Goal: Transaction & Acquisition: Purchase product/service

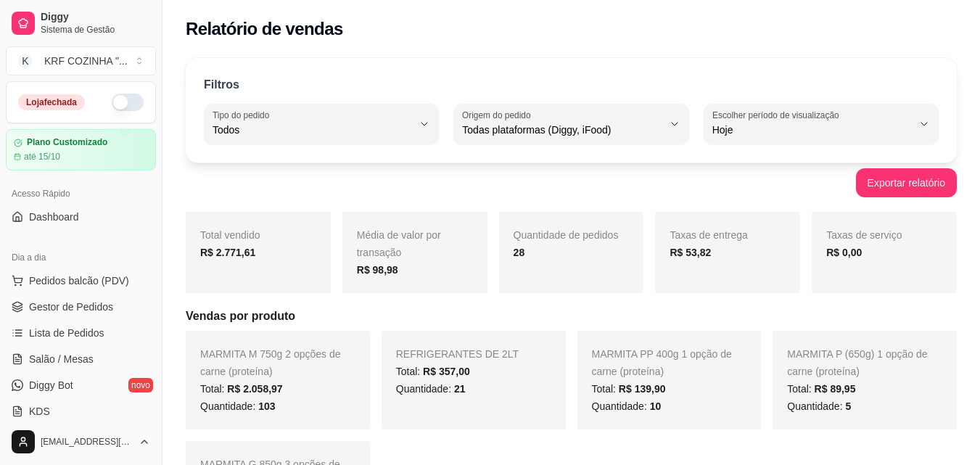
select select "ALL"
select select "0"
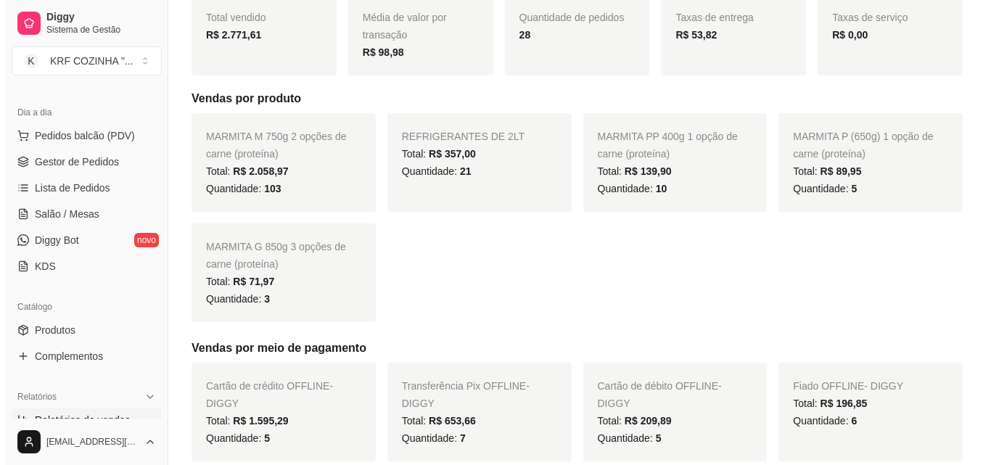
scroll to position [144, 0]
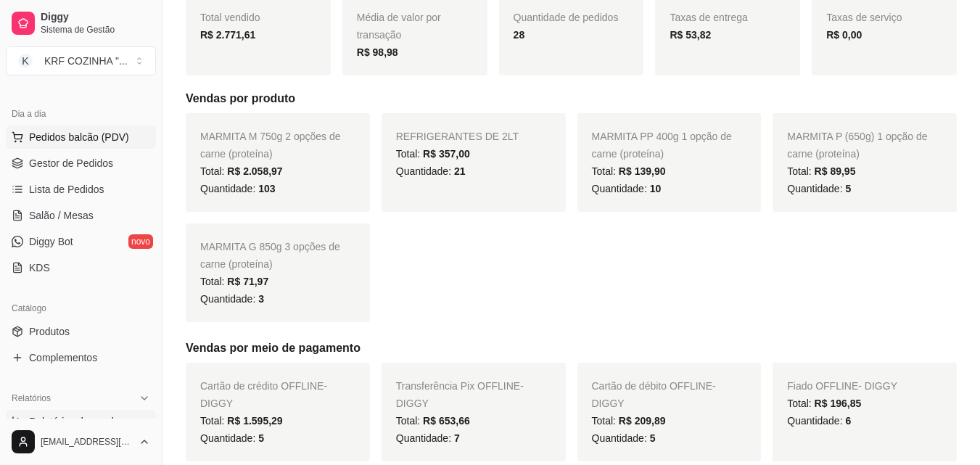
click at [88, 131] on span "Pedidos balcão (PDV)" at bounding box center [79, 137] width 100 height 15
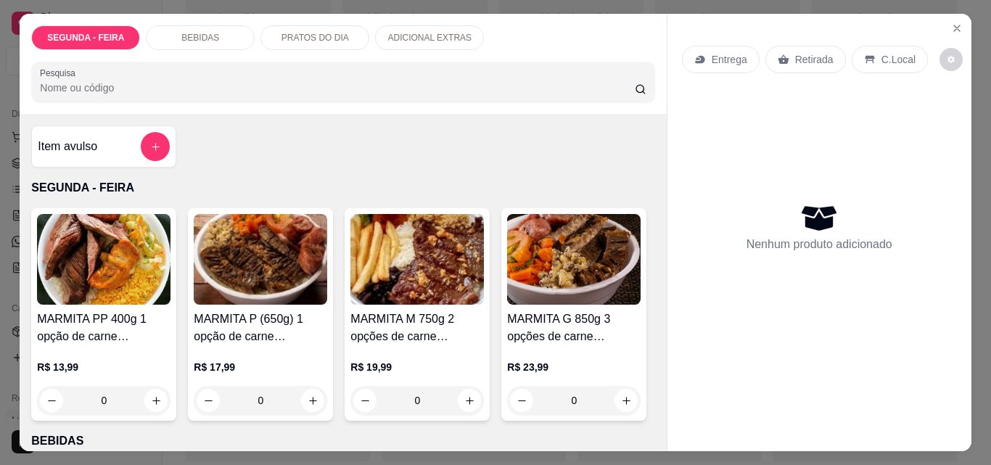
click at [429, 316] on h4 "MARMITA M 750g 2 opções de carne (proteína)" at bounding box center [416, 327] width 133 height 35
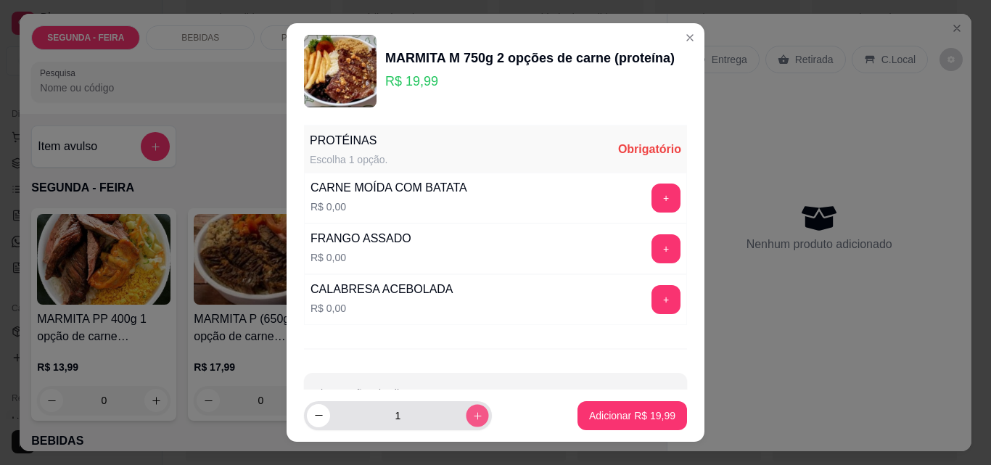
click at [472, 418] on icon "increase-product-quantity" at bounding box center [477, 415] width 11 height 11
click at [472, 415] on icon "increase-product-quantity" at bounding box center [477, 415] width 11 height 11
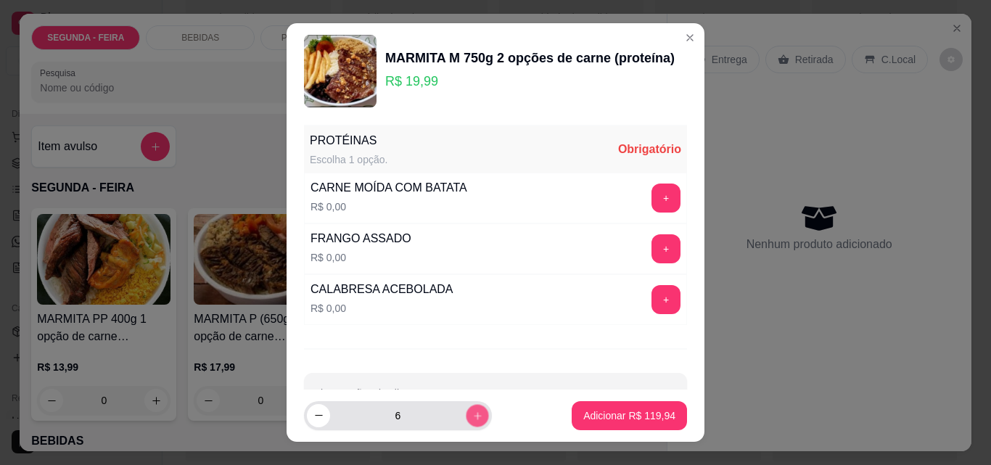
click at [472, 415] on icon "increase-product-quantity" at bounding box center [477, 415] width 11 height 11
click at [472, 413] on icon "increase-product-quantity" at bounding box center [477, 415] width 11 height 11
click at [472, 412] on icon "increase-product-quantity" at bounding box center [477, 415] width 11 height 11
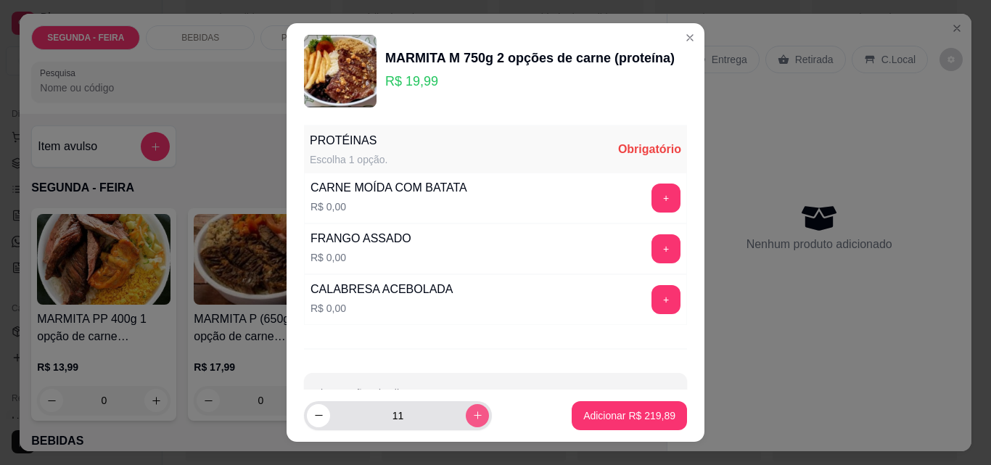
click at [472, 412] on icon "increase-product-quantity" at bounding box center [477, 415] width 11 height 11
click at [472, 411] on icon "increase-product-quantity" at bounding box center [477, 415] width 11 height 11
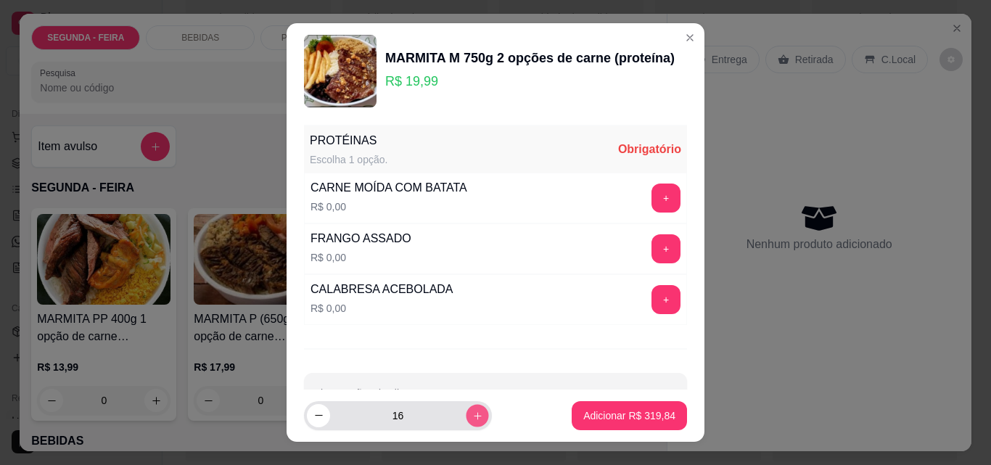
click at [472, 411] on icon "increase-product-quantity" at bounding box center [477, 415] width 11 height 11
type input "18"
click at [652, 195] on button "+" at bounding box center [666, 198] width 28 height 28
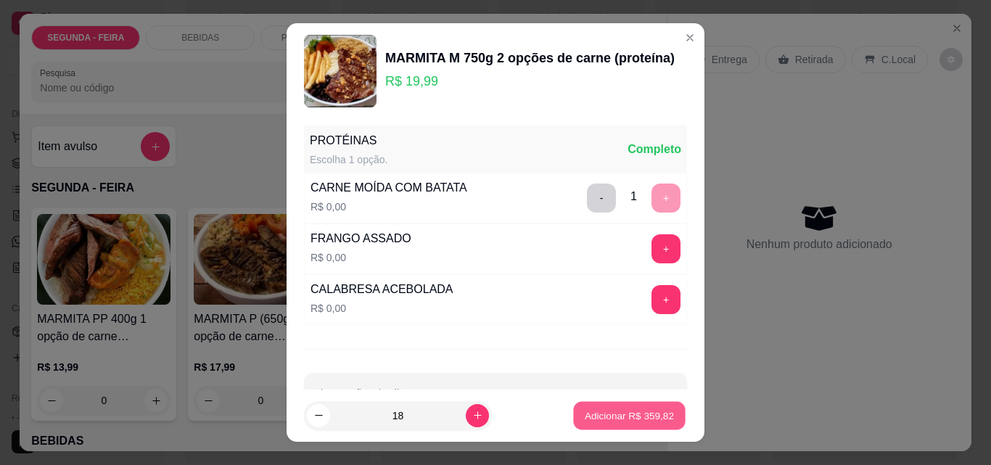
click at [619, 417] on p "Adicionar R$ 359,82" at bounding box center [628, 415] width 89 height 14
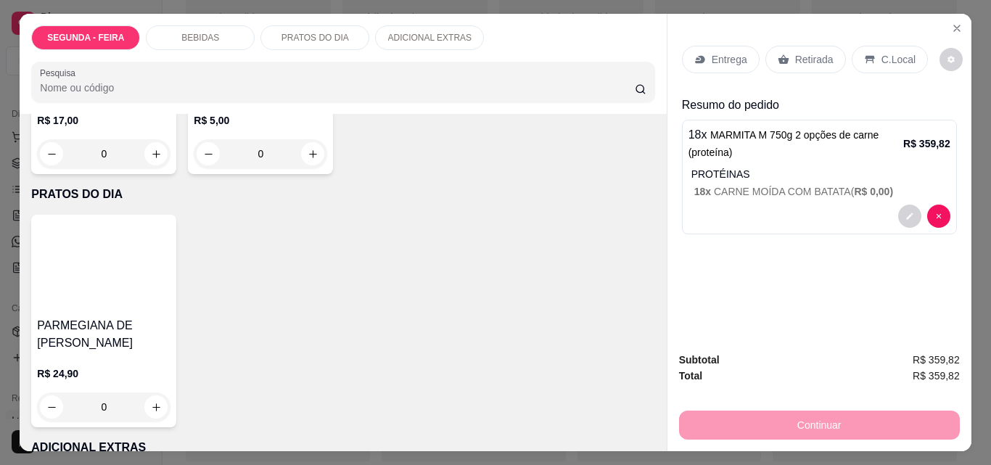
scroll to position [725, 0]
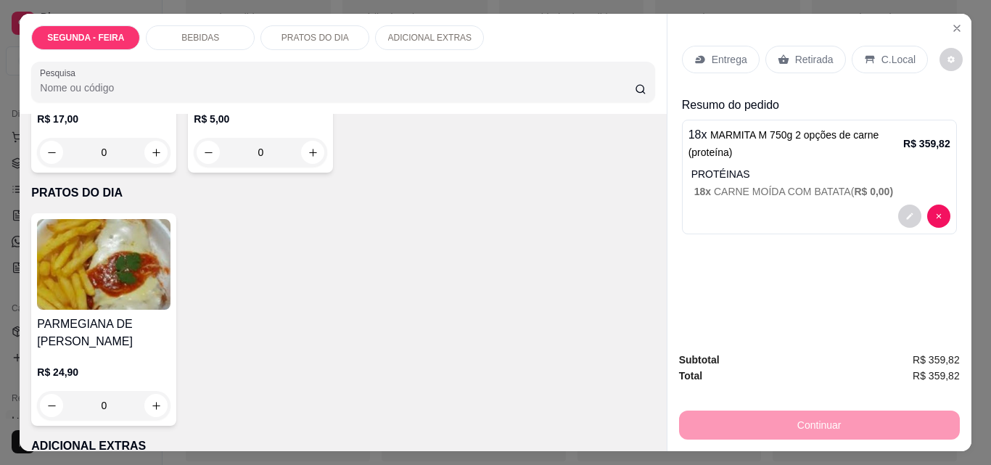
click at [170, 57] on img at bounding box center [103, 11] width 133 height 91
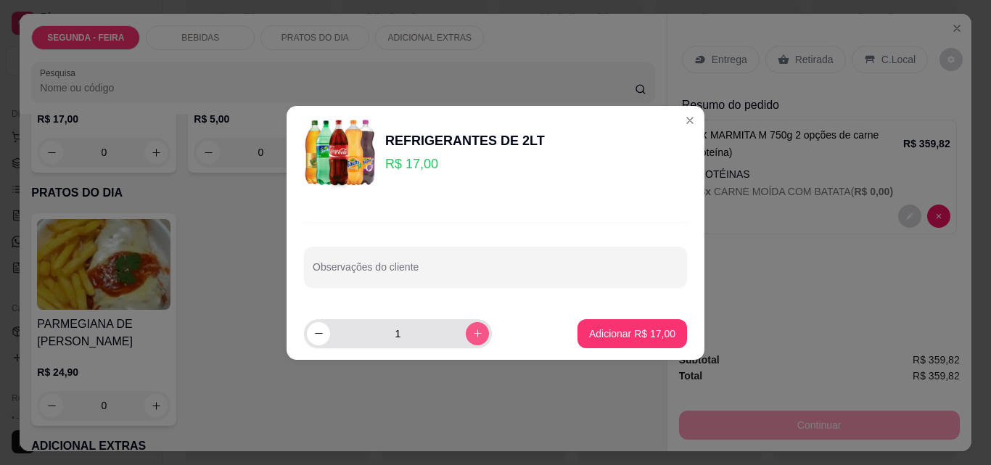
click at [472, 335] on icon "increase-product-quantity" at bounding box center [477, 333] width 11 height 11
click at [474, 334] on icon "increase-product-quantity" at bounding box center [478, 333] width 8 height 8
type input "4"
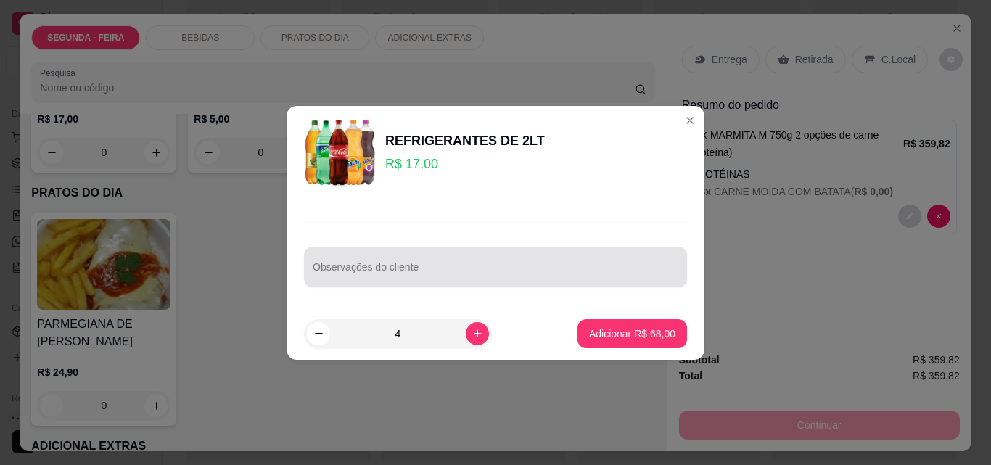
click at [431, 265] on input "Observações do cliente" at bounding box center [495, 272] width 365 height 15
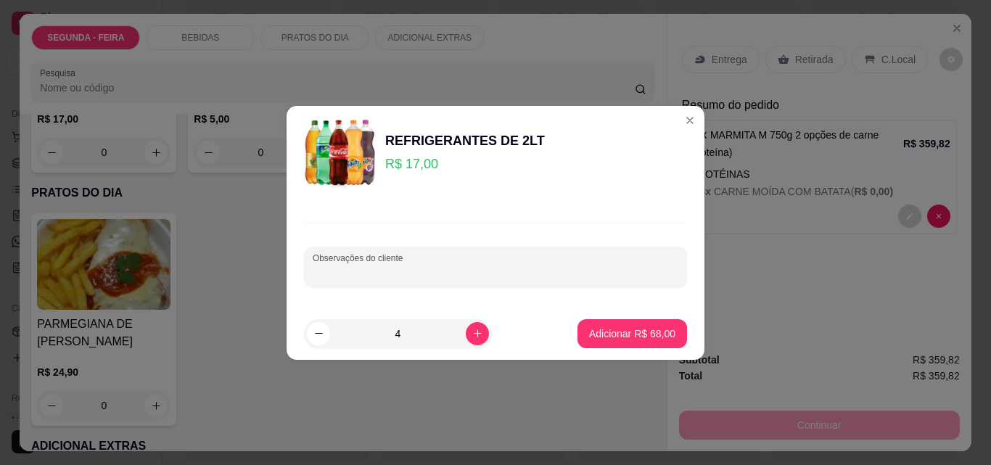
type input "e"
type input "2 guaranás 2 cocas tradicional"
click at [616, 330] on p "Adicionar R$ 68,00" at bounding box center [632, 333] width 84 height 14
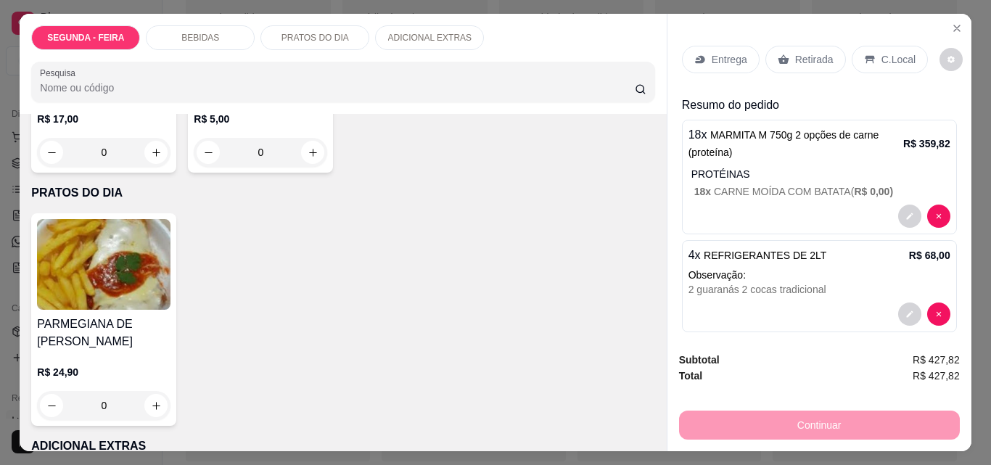
click at [729, 344] on div "Subtotal R$ 427,82 Total R$ 427,82 Continuar" at bounding box center [819, 395] width 304 height 111
click at [731, 57] on p "Entrega" at bounding box center [729, 59] width 36 height 15
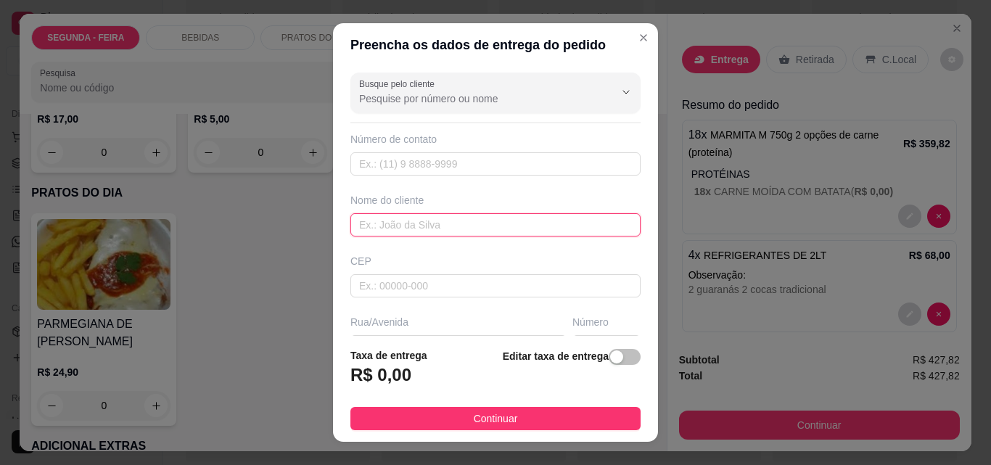
click at [459, 223] on input "text" at bounding box center [495, 224] width 290 height 23
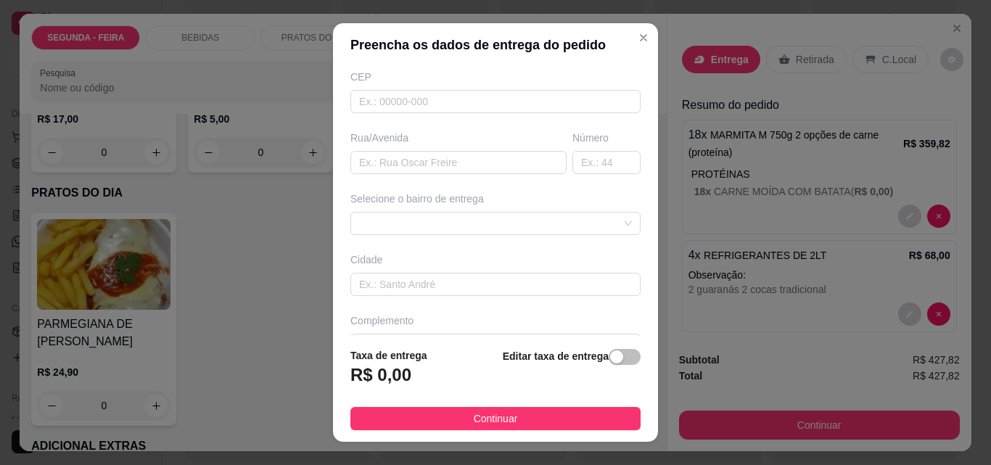
scroll to position [218, 0]
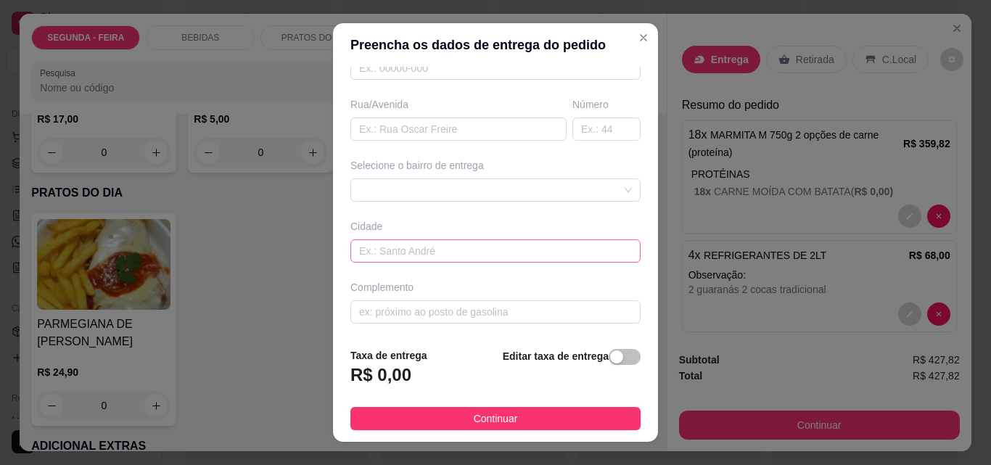
type input "renan"
click at [382, 251] on input "text" at bounding box center [495, 250] width 290 height 23
click at [433, 120] on input "text" at bounding box center [458, 126] width 216 height 23
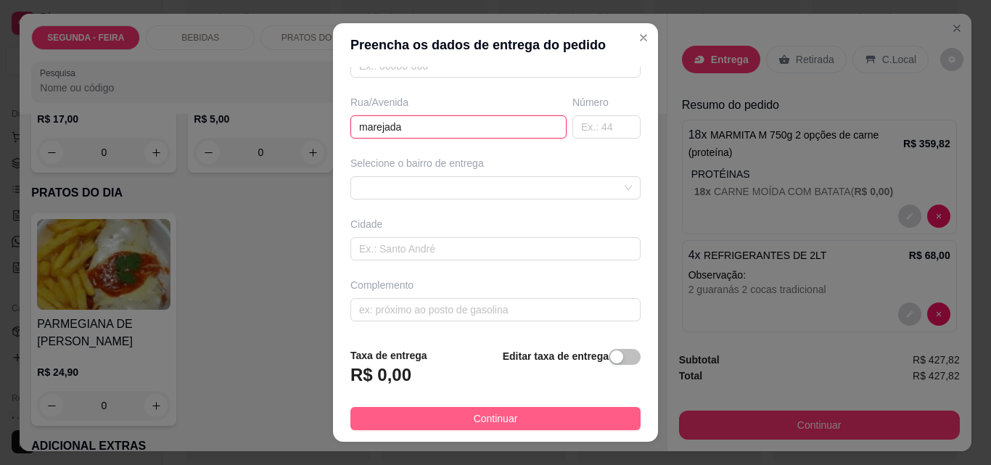
type input "marejada"
click at [517, 408] on button "Continuar" at bounding box center [495, 418] width 290 height 23
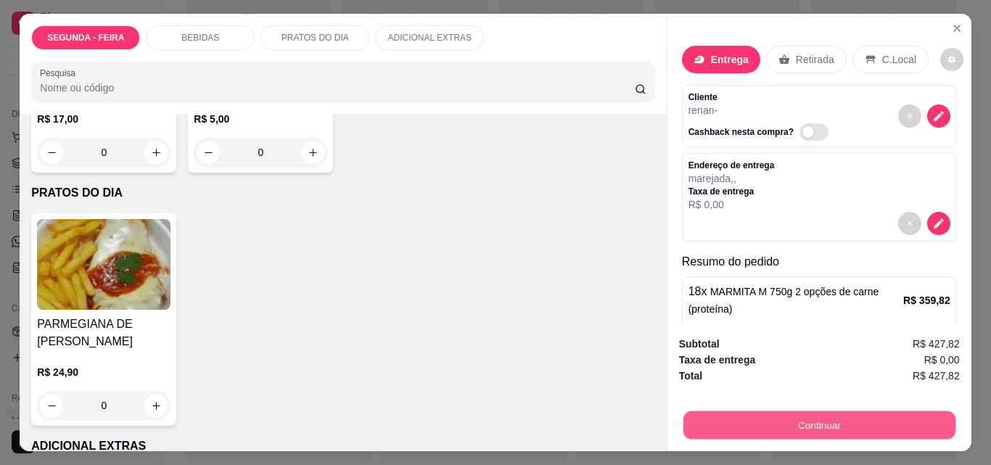
click at [827, 424] on button "Continuar" at bounding box center [818, 424] width 272 height 28
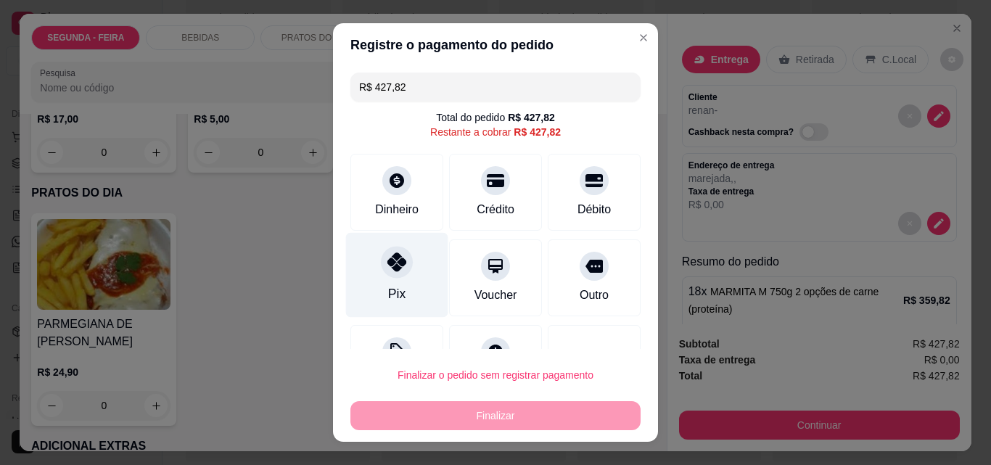
click at [390, 270] on icon at bounding box center [396, 261] width 19 height 19
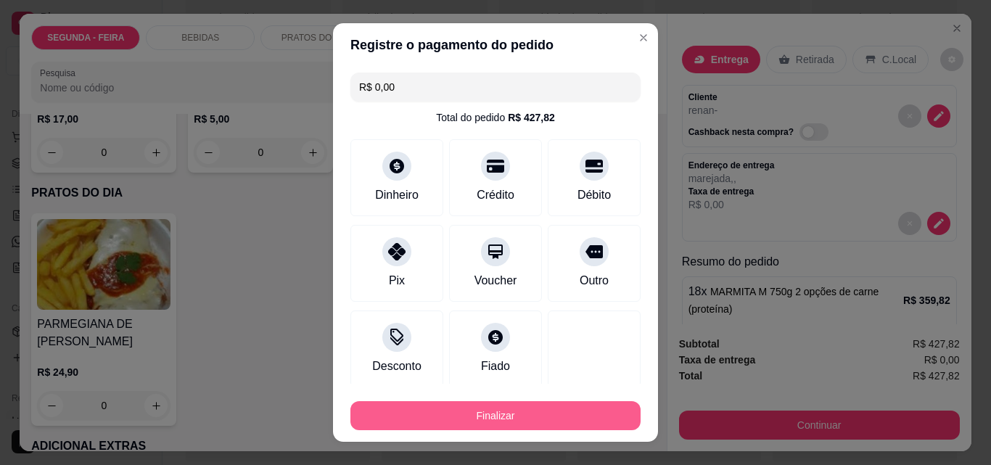
click at [494, 413] on button "Finalizar" at bounding box center [495, 415] width 290 height 29
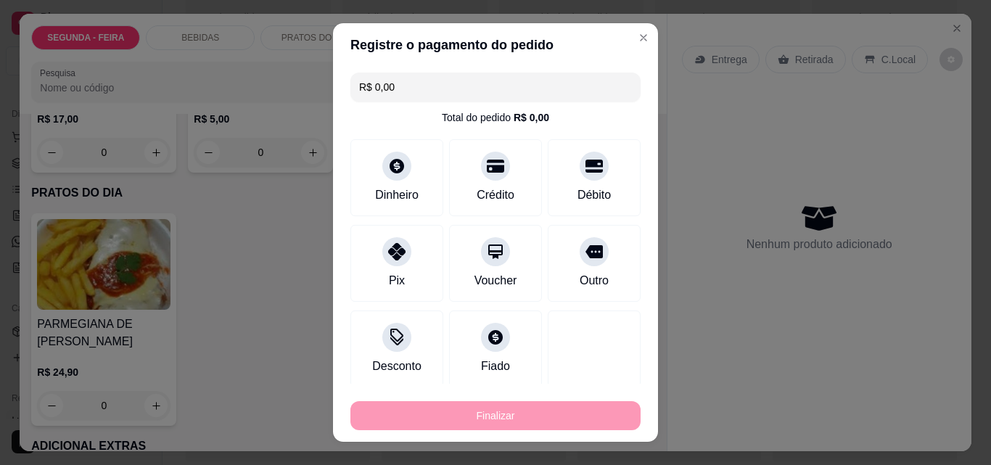
type input "-R$ 427,82"
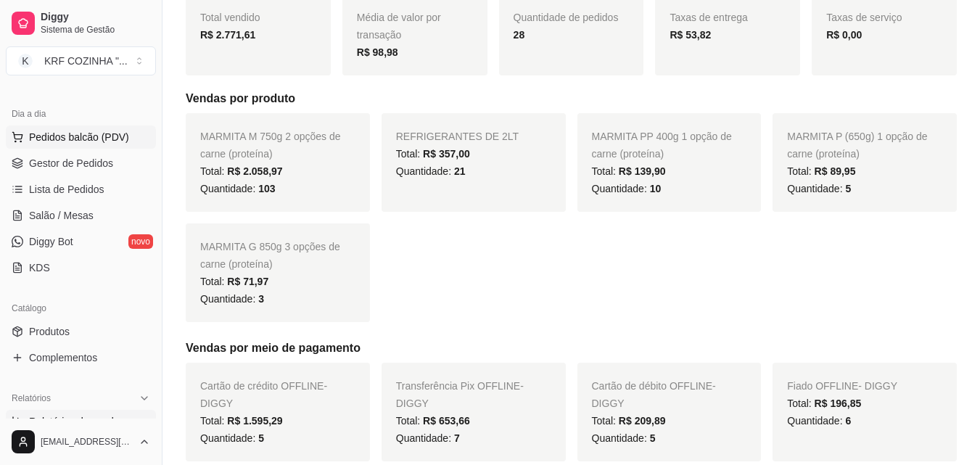
click at [67, 130] on span "Pedidos balcão (PDV)" at bounding box center [79, 137] width 100 height 15
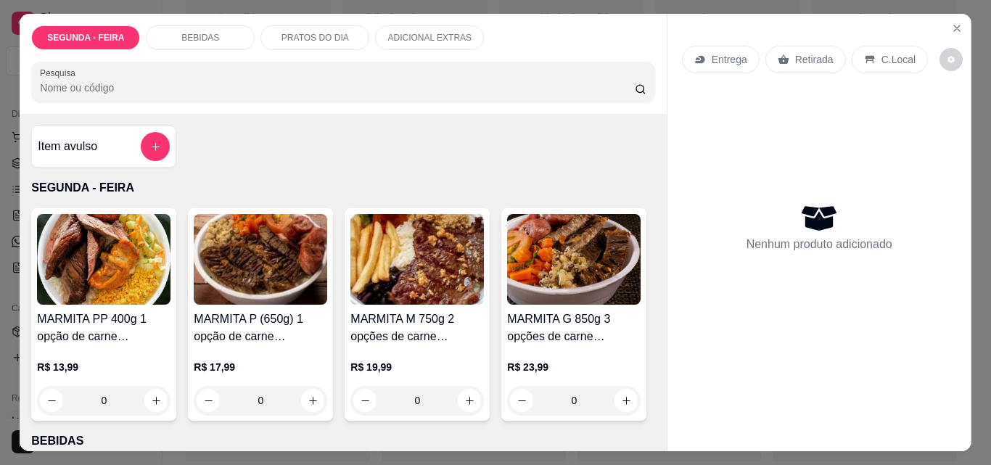
click at [446, 314] on h4 "MARMITA M 750g 2 opções de carne (proteína)" at bounding box center [416, 327] width 133 height 35
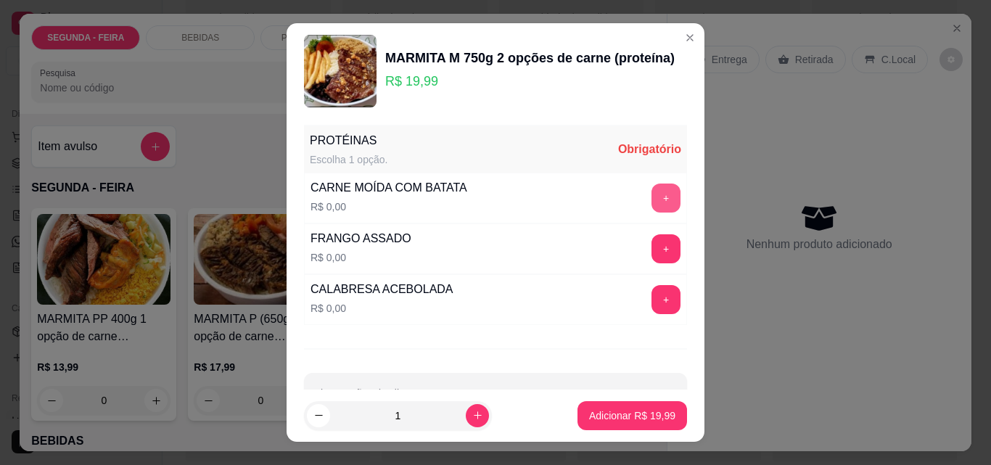
click at [651, 203] on button "+" at bounding box center [665, 197] width 29 height 29
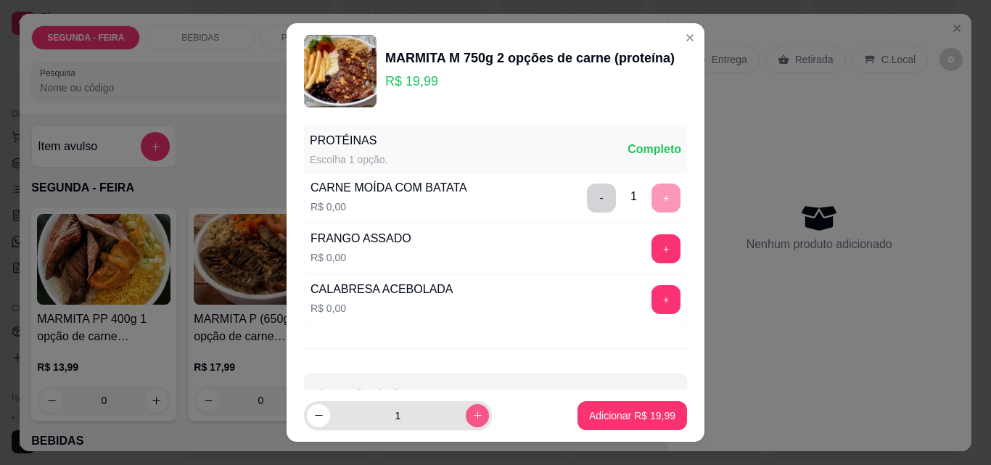
click at [474, 415] on icon "increase-product-quantity" at bounding box center [478, 416] width 8 height 8
click at [474, 415] on icon "increase-product-quantity" at bounding box center [477, 415] width 7 height 7
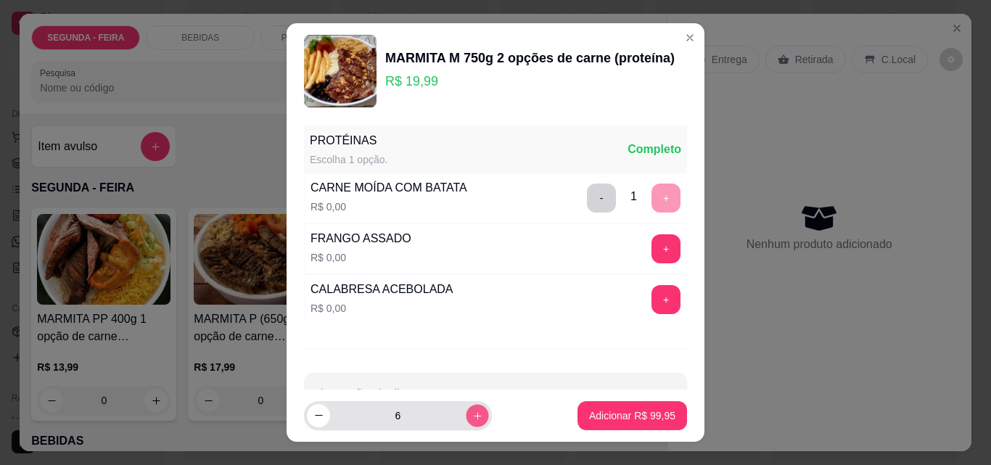
click at [472, 413] on icon "increase-product-quantity" at bounding box center [477, 415] width 11 height 11
click at [472, 411] on icon "increase-product-quantity" at bounding box center [477, 415] width 11 height 11
click at [472, 410] on icon "increase-product-quantity" at bounding box center [477, 415] width 11 height 11
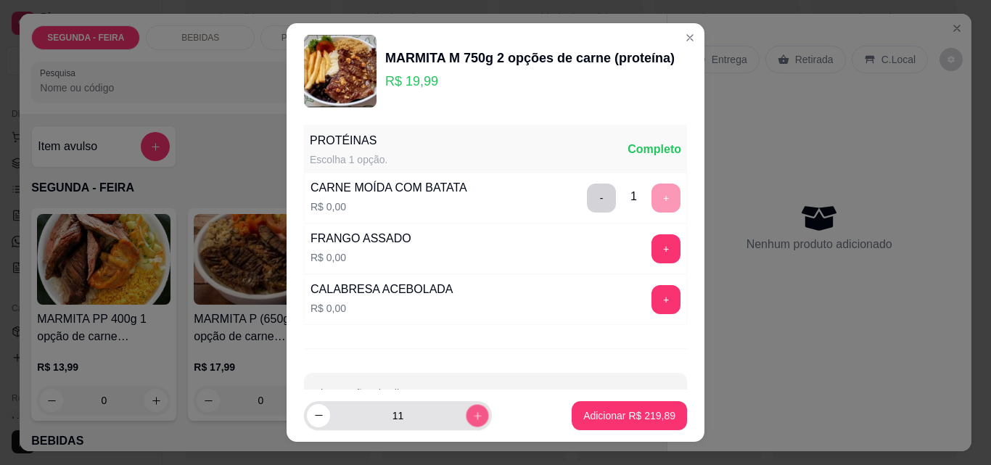
click at [466, 409] on button "increase-product-quantity" at bounding box center [477, 415] width 22 height 22
click at [466, 408] on button "increase-product-quantity" at bounding box center [477, 415] width 22 height 22
click at [466, 406] on button "increase-product-quantity" at bounding box center [477, 415] width 22 height 22
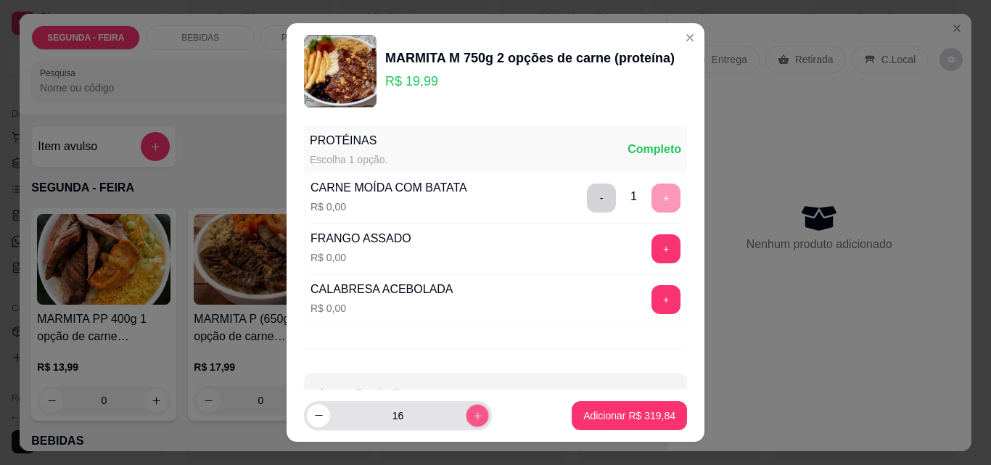
click at [466, 405] on button "increase-product-quantity" at bounding box center [477, 415] width 22 height 22
click at [466, 404] on button "increase-product-quantity" at bounding box center [477, 415] width 22 height 22
click at [466, 404] on button "increase-product-quantity" at bounding box center [477, 415] width 23 height 23
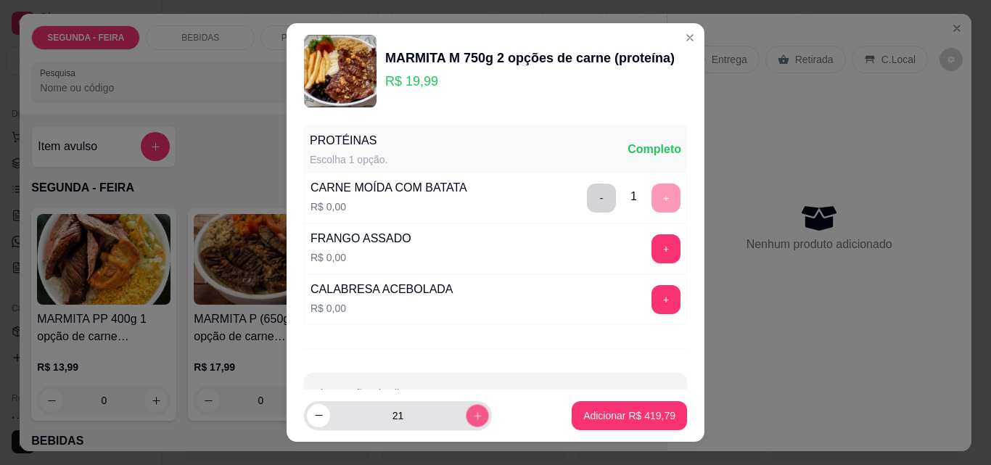
click at [466, 404] on button "increase-product-quantity" at bounding box center [477, 415] width 22 height 22
click at [466, 404] on button "increase-product-quantity" at bounding box center [477, 415] width 23 height 23
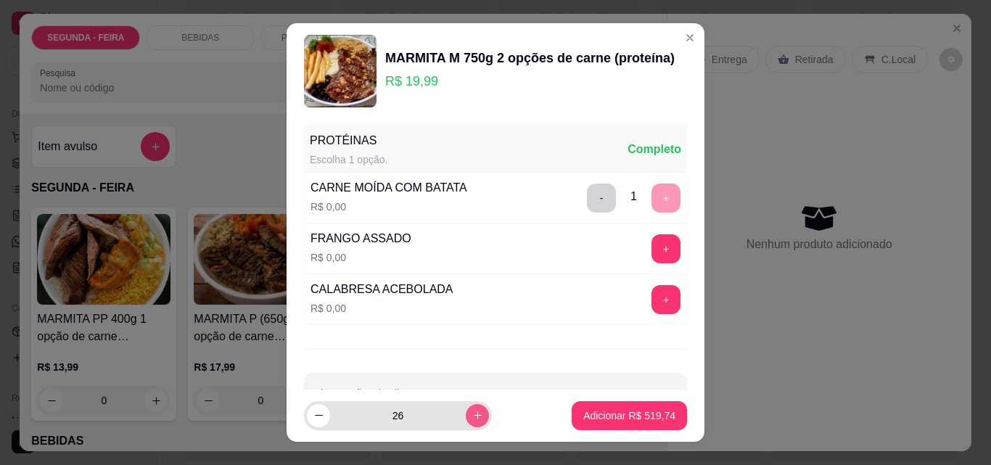
click at [466, 404] on button "increase-product-quantity" at bounding box center [477, 415] width 23 height 23
click at [466, 413] on button "increase-product-quantity" at bounding box center [477, 415] width 23 height 23
click at [472, 415] on icon "increase-product-quantity" at bounding box center [477, 415] width 11 height 11
click at [472, 410] on icon "increase-product-quantity" at bounding box center [477, 415] width 11 height 11
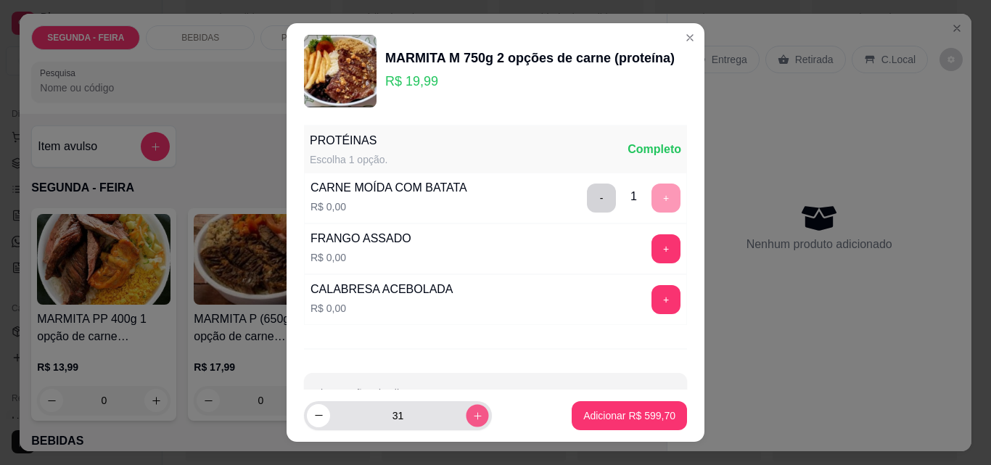
click at [466, 408] on button "increase-product-quantity" at bounding box center [477, 415] width 22 height 22
click at [466, 405] on button "increase-product-quantity" at bounding box center [477, 415] width 23 height 23
click at [455, 404] on div "34" at bounding box center [398, 415] width 182 height 29
click at [455, 402] on div "34" at bounding box center [398, 415] width 182 height 29
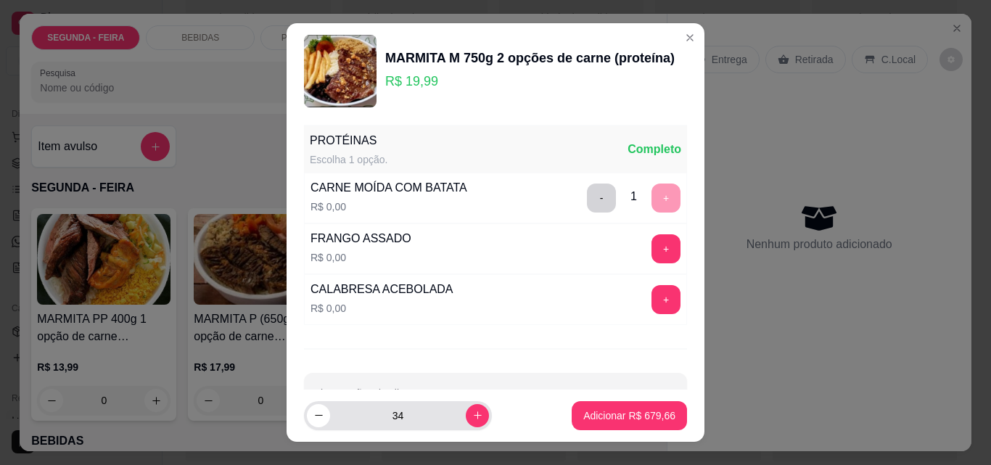
click at [455, 402] on div "34" at bounding box center [398, 415] width 182 height 29
click at [472, 413] on icon "increase-product-quantity" at bounding box center [477, 415] width 11 height 11
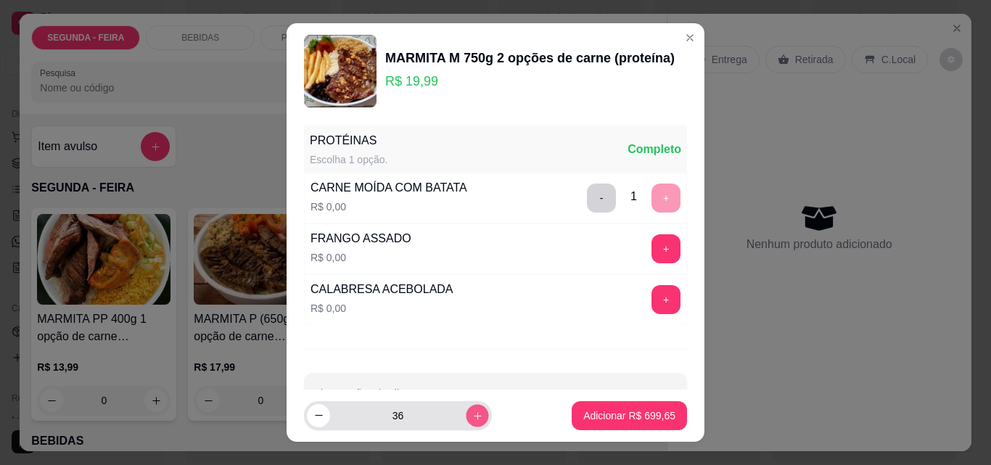
click at [472, 413] on icon "increase-product-quantity" at bounding box center [477, 415] width 11 height 11
click at [474, 413] on icon "increase-product-quantity" at bounding box center [478, 416] width 8 height 8
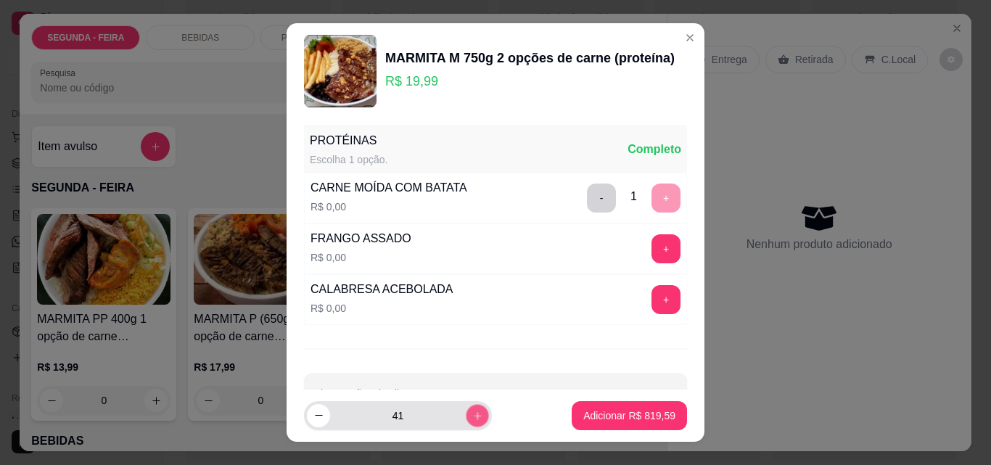
click at [474, 413] on icon "increase-product-quantity" at bounding box center [477, 415] width 7 height 7
click at [472, 413] on icon "increase-product-quantity" at bounding box center [477, 415] width 11 height 11
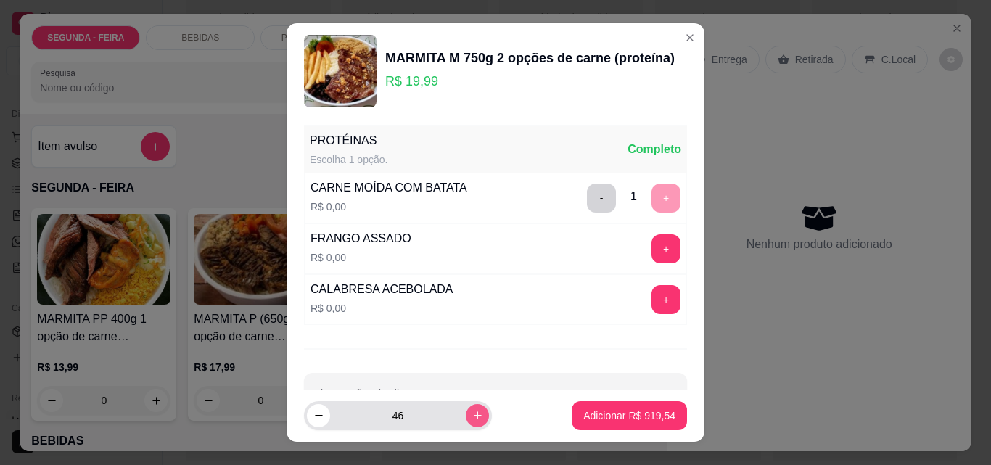
click at [472, 413] on icon "increase-product-quantity" at bounding box center [477, 415] width 11 height 11
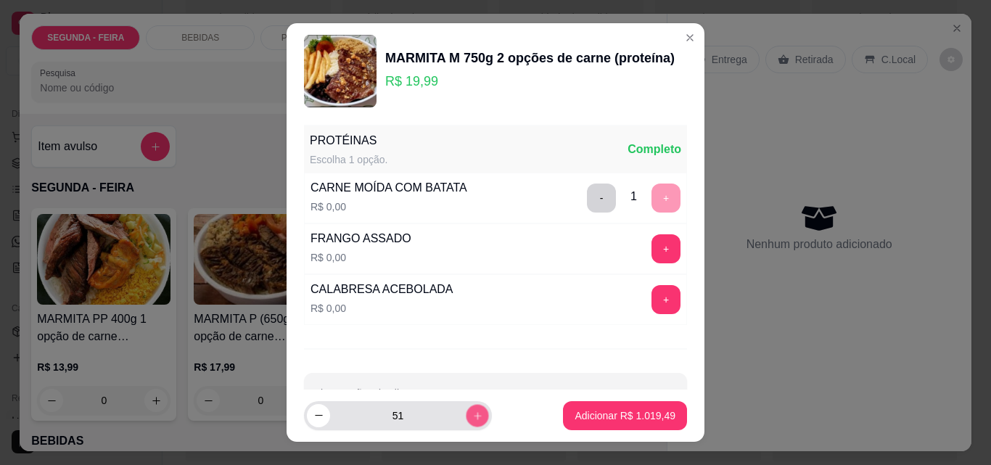
click at [472, 413] on icon "increase-product-quantity" at bounding box center [477, 415] width 11 height 11
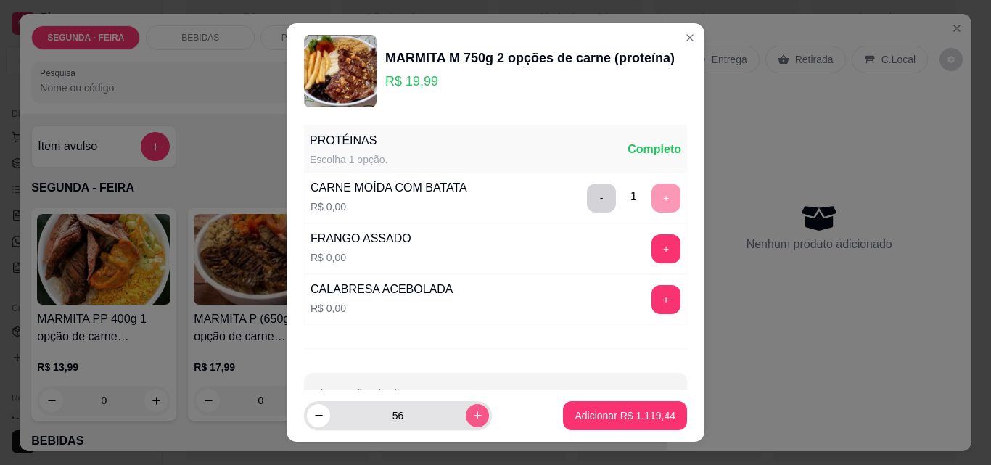
click at [472, 413] on icon "increase-product-quantity" at bounding box center [477, 415] width 11 height 11
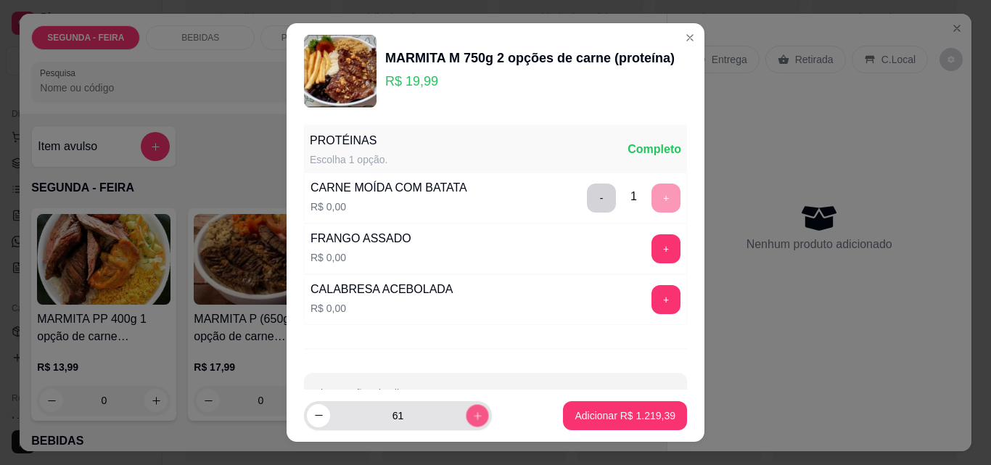
click at [472, 413] on icon "increase-product-quantity" at bounding box center [477, 415] width 11 height 11
click at [474, 413] on icon "increase-product-quantity" at bounding box center [477, 415] width 7 height 7
type input "64"
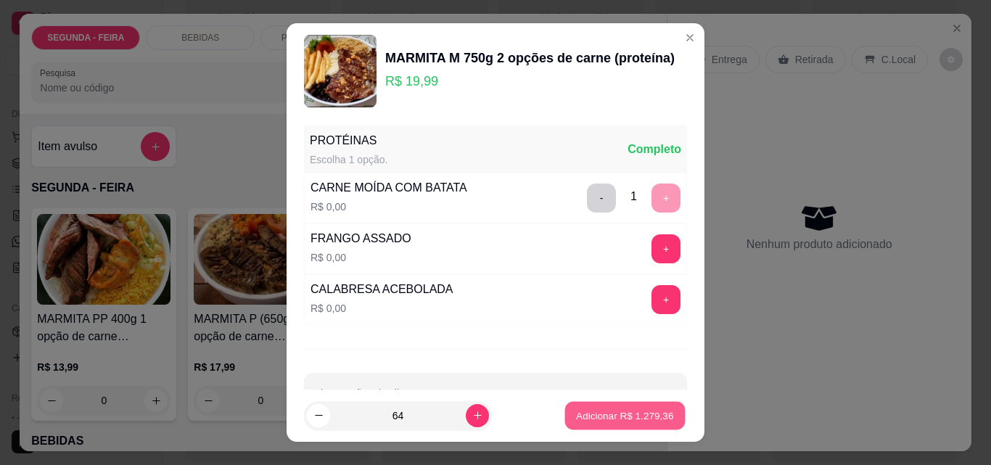
click at [576, 416] on p "Adicionar R$ 1.279,36" at bounding box center [624, 415] width 97 height 14
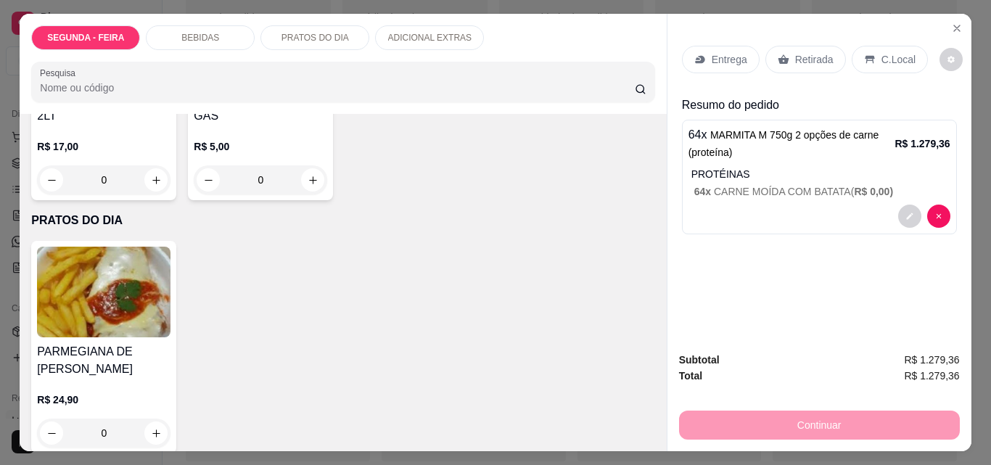
scroll to position [725, 0]
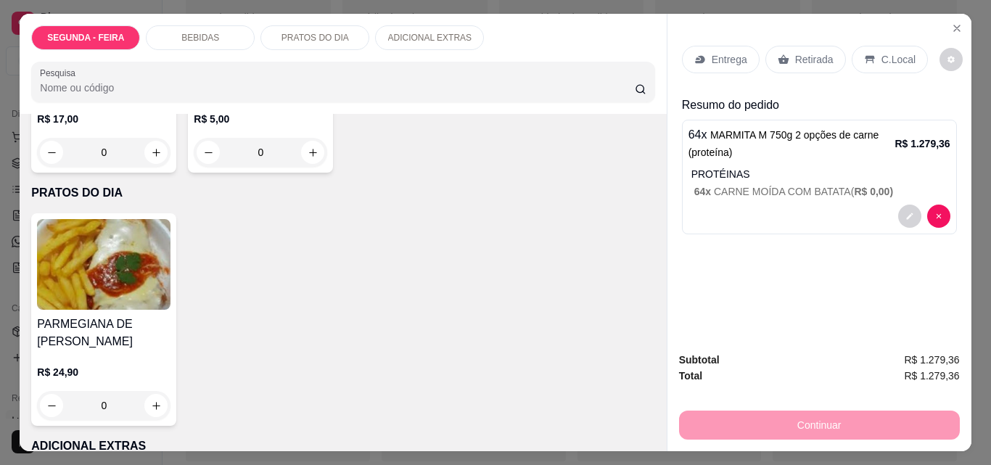
click at [170, 167] on div "R$ 17,00 0" at bounding box center [103, 132] width 133 height 70
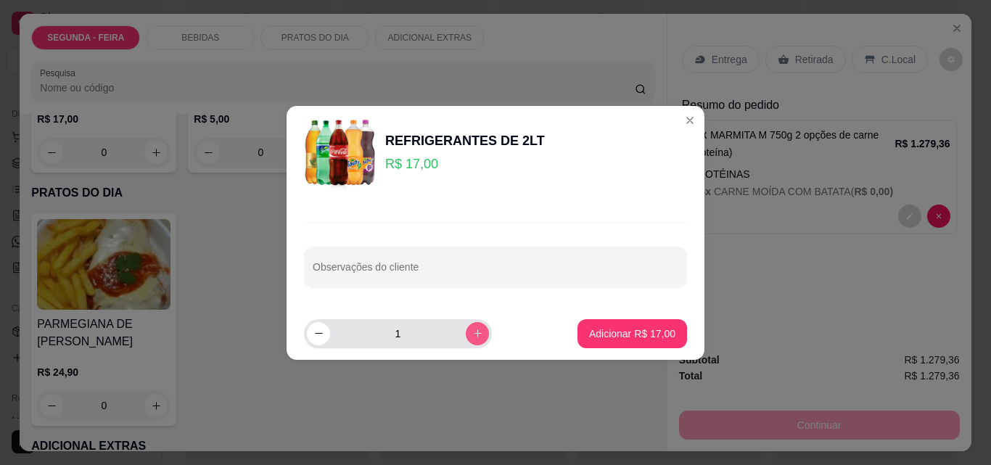
click at [472, 332] on icon "increase-product-quantity" at bounding box center [477, 333] width 11 height 11
click at [474, 333] on icon "increase-product-quantity" at bounding box center [477, 332] width 7 height 7
click at [472, 333] on icon "increase-product-quantity" at bounding box center [477, 333] width 11 height 11
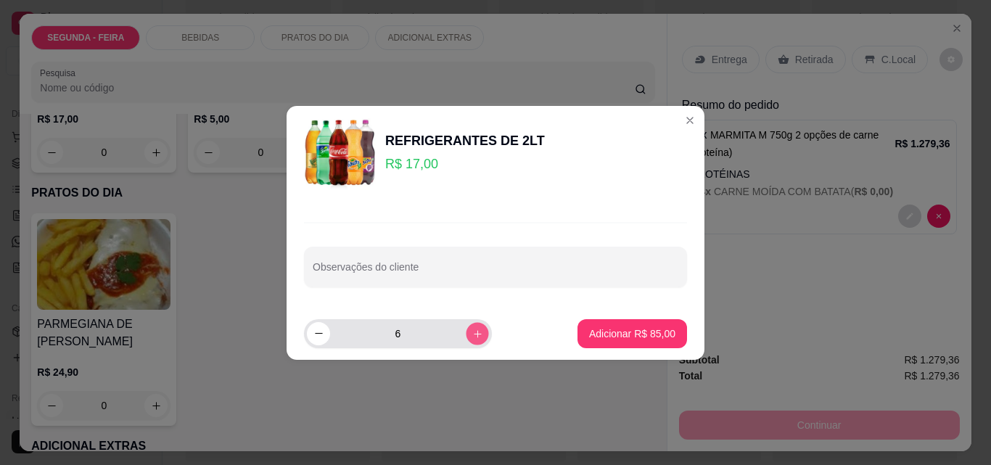
click at [472, 333] on icon "increase-product-quantity" at bounding box center [477, 333] width 11 height 11
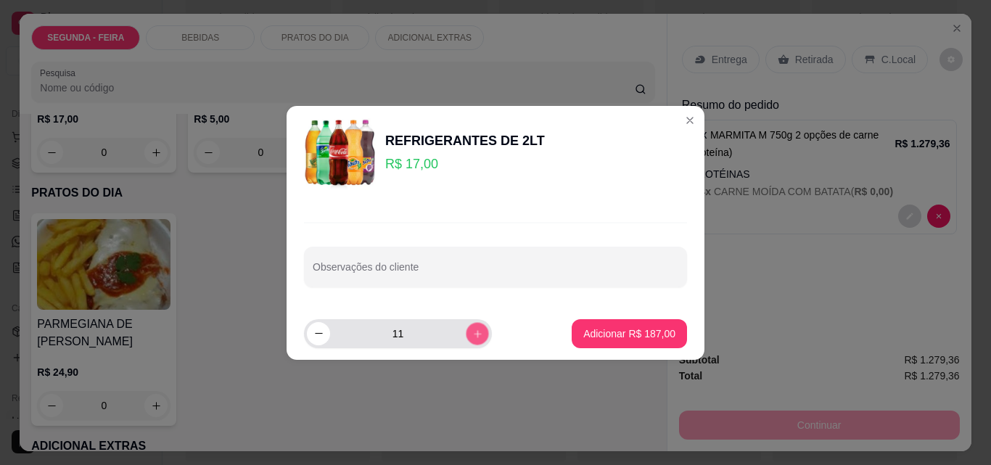
click at [472, 333] on icon "increase-product-quantity" at bounding box center [477, 333] width 11 height 11
type input "14"
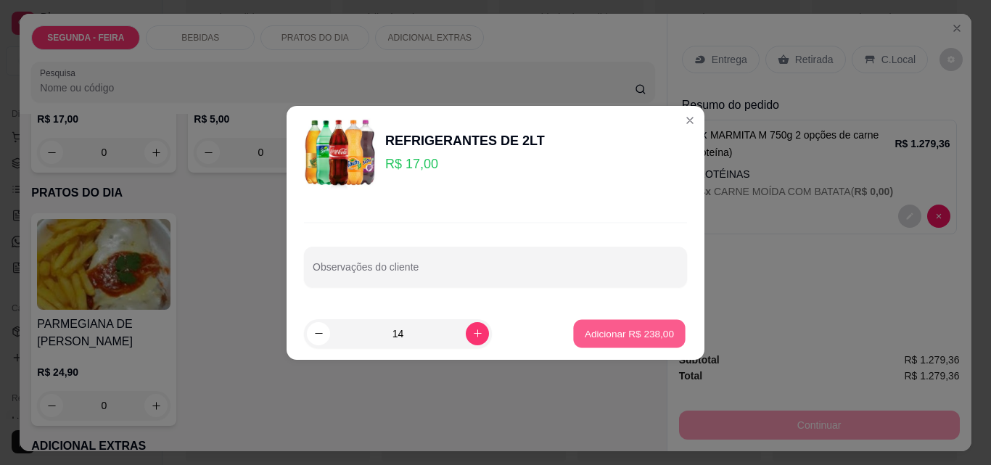
click at [608, 340] on p "Adicionar R$ 238,00" at bounding box center [628, 333] width 89 height 14
type input "14"
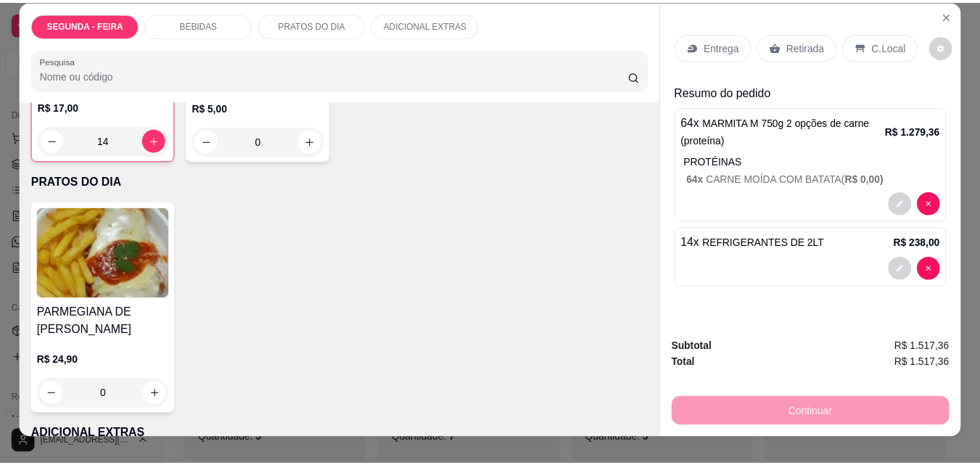
scroll to position [0, 0]
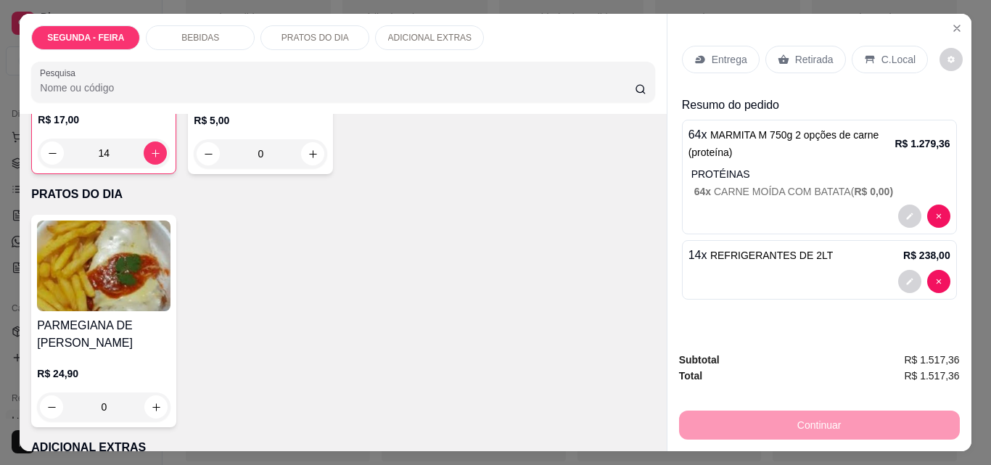
click at [731, 57] on p "Entrega" at bounding box center [729, 59] width 36 height 15
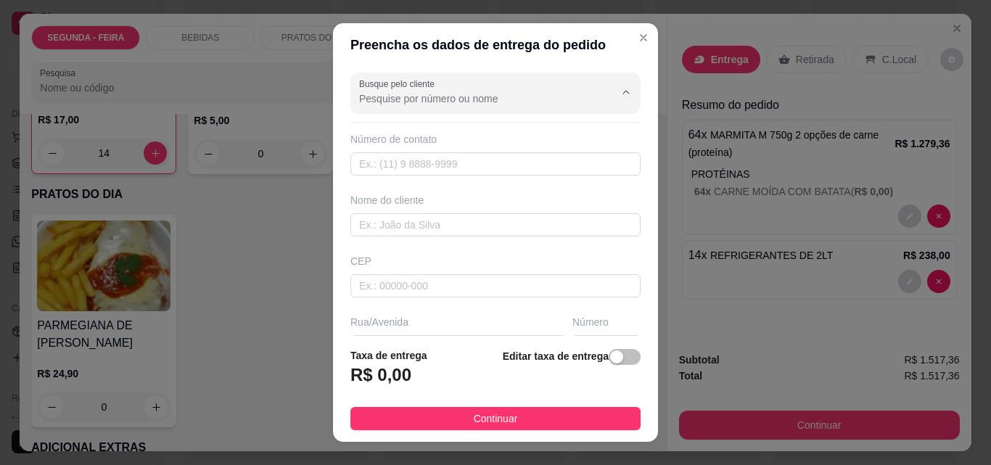
click at [428, 102] on input "Busque pelo cliente" at bounding box center [475, 98] width 232 height 15
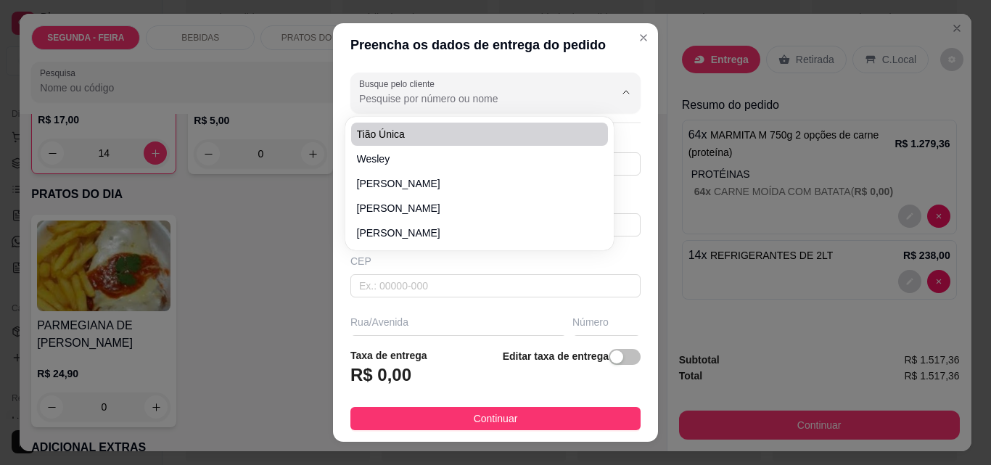
click at [371, 131] on span "Tião Única" at bounding box center [472, 134] width 231 height 15
type input "Tião Única"
type input "11999963009"
type input "Tião Única"
type input "marejada"
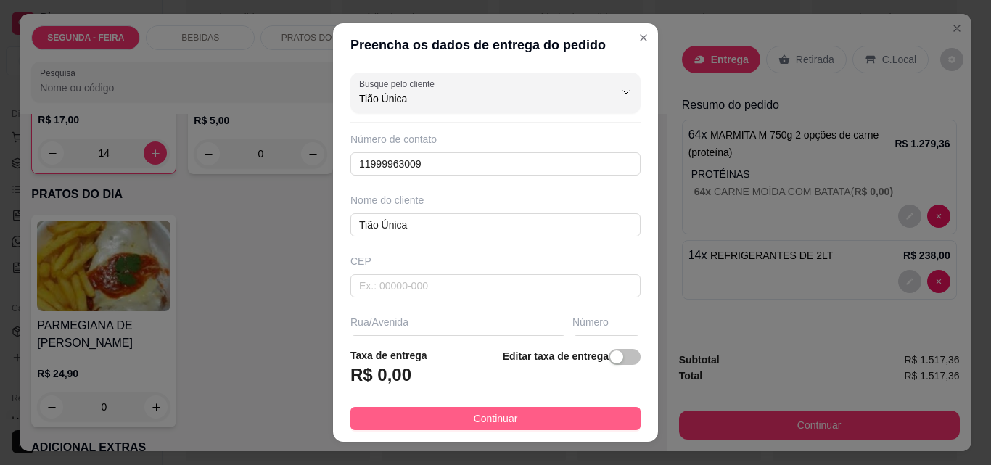
click at [529, 413] on button "Continuar" at bounding box center [495, 418] width 290 height 23
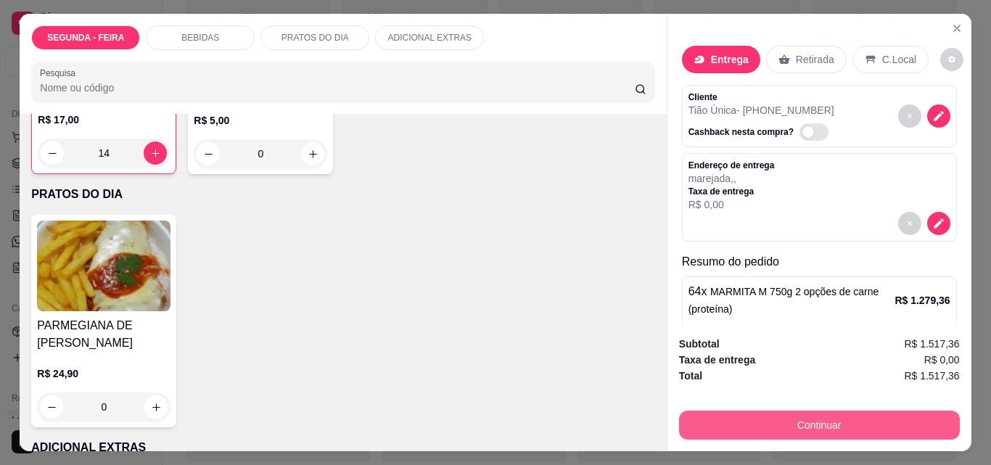
click at [780, 416] on button "Continuar" at bounding box center [819, 424] width 281 height 29
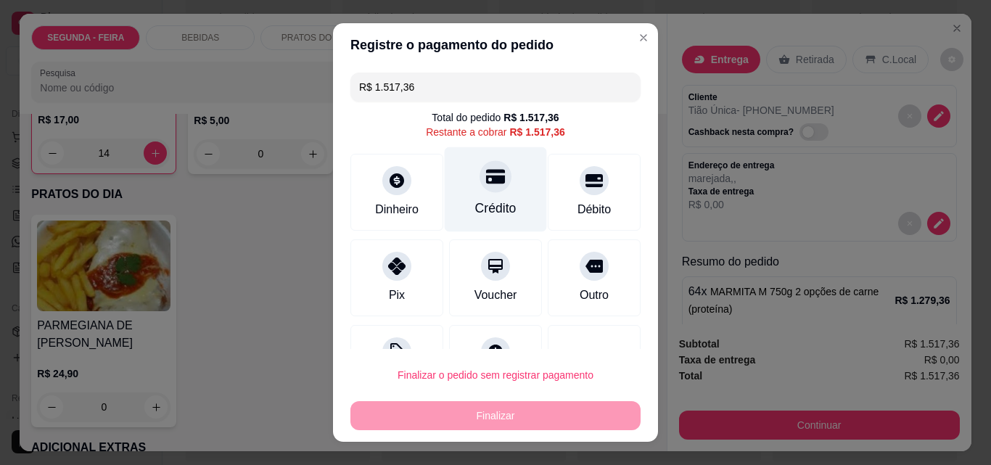
click at [486, 180] on icon at bounding box center [495, 177] width 19 height 15
type input "R$ 0,00"
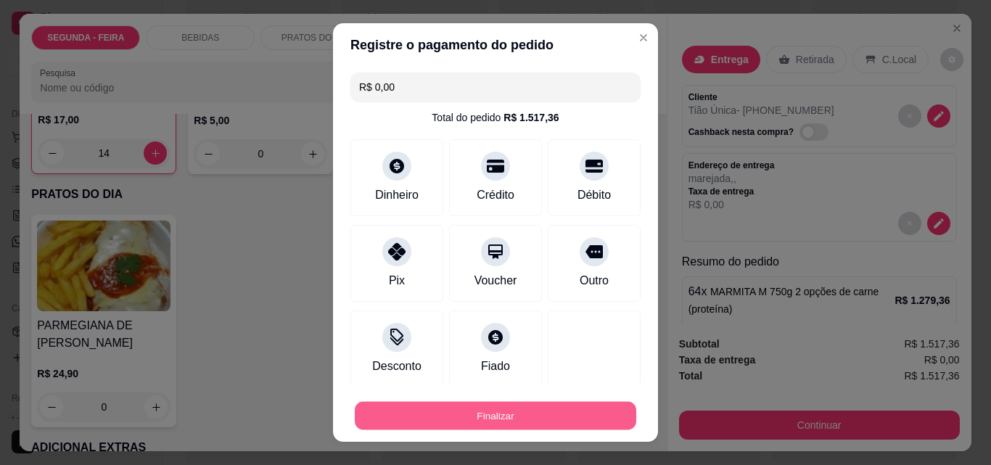
click at [487, 411] on button "Finalizar" at bounding box center [495, 416] width 281 height 28
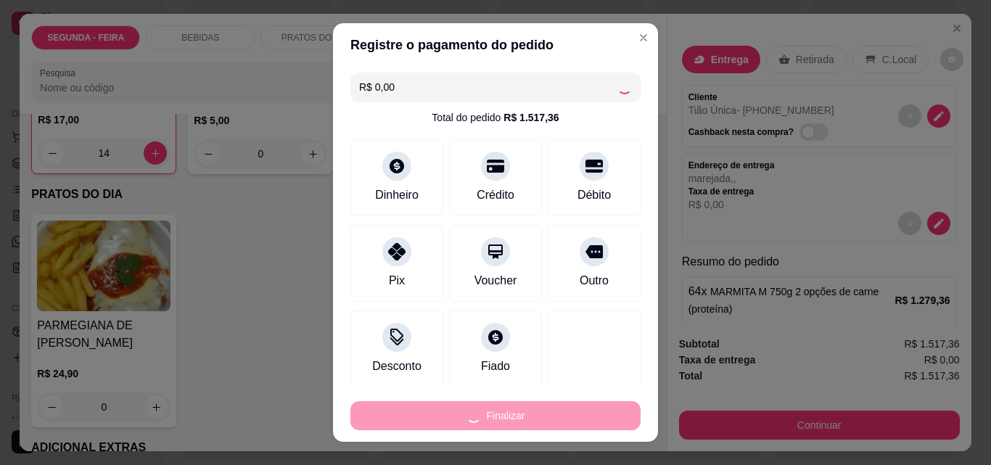
type input "0"
type input "-R$ 1.517,36"
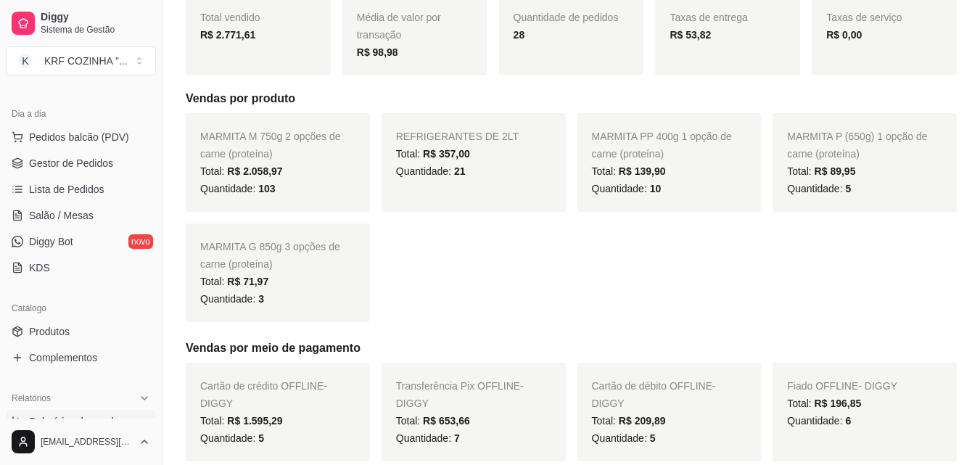
click at [679, 273] on div "MARMITA M 750g 2 opções de carne (proteína) Total: R$ 2.058,97 Quantidade: 103 …" at bounding box center [571, 217] width 771 height 209
